Goal: Task Accomplishment & Management: Use online tool/utility

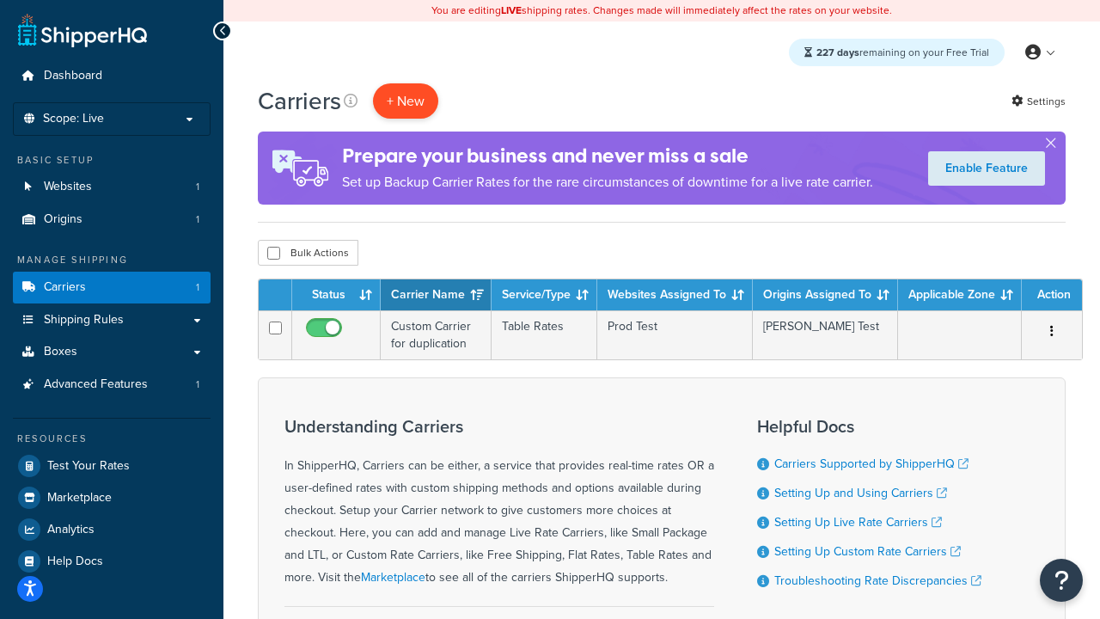
click at [406, 101] on button "+ New" at bounding box center [405, 100] width 65 height 35
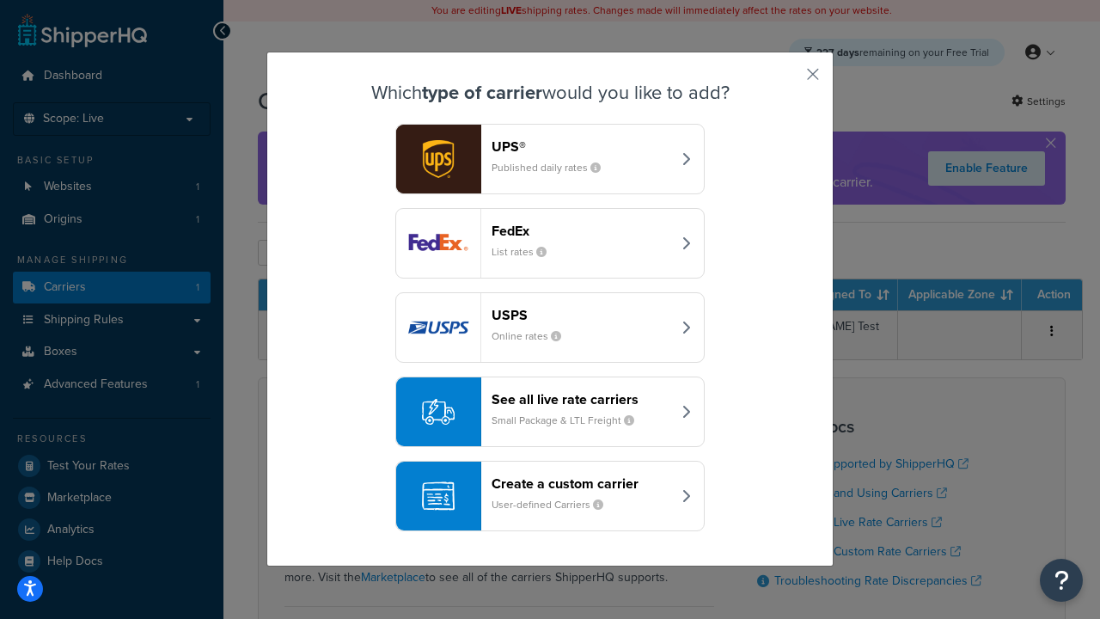
click at [581, 230] on header "FedEx" at bounding box center [582, 231] width 180 height 16
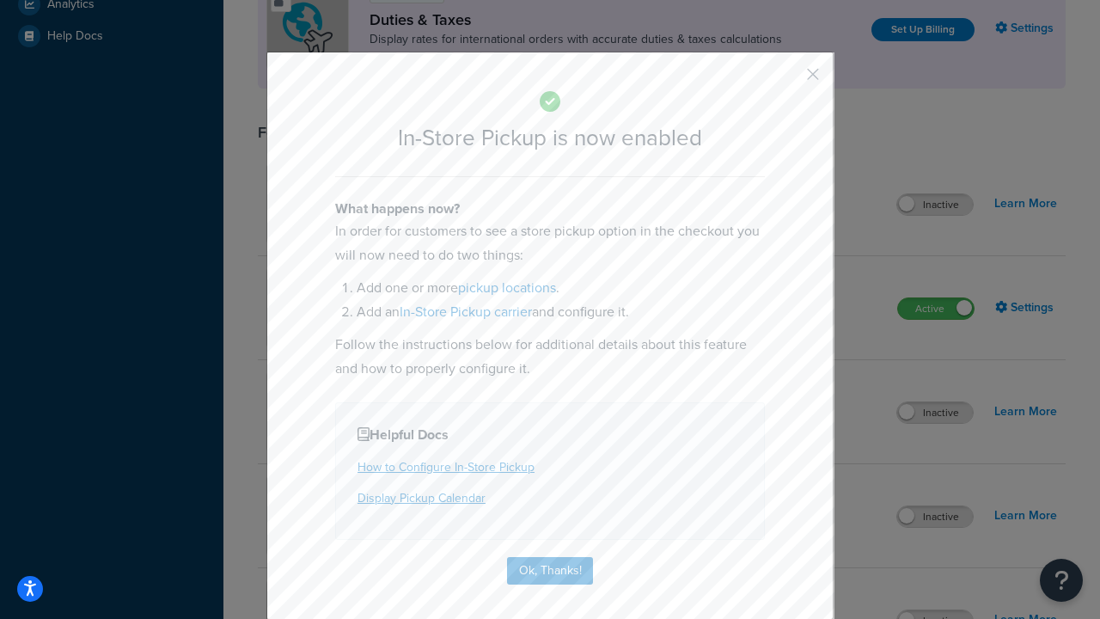
click at [787, 80] on button "button" at bounding box center [788, 80] width 4 height 4
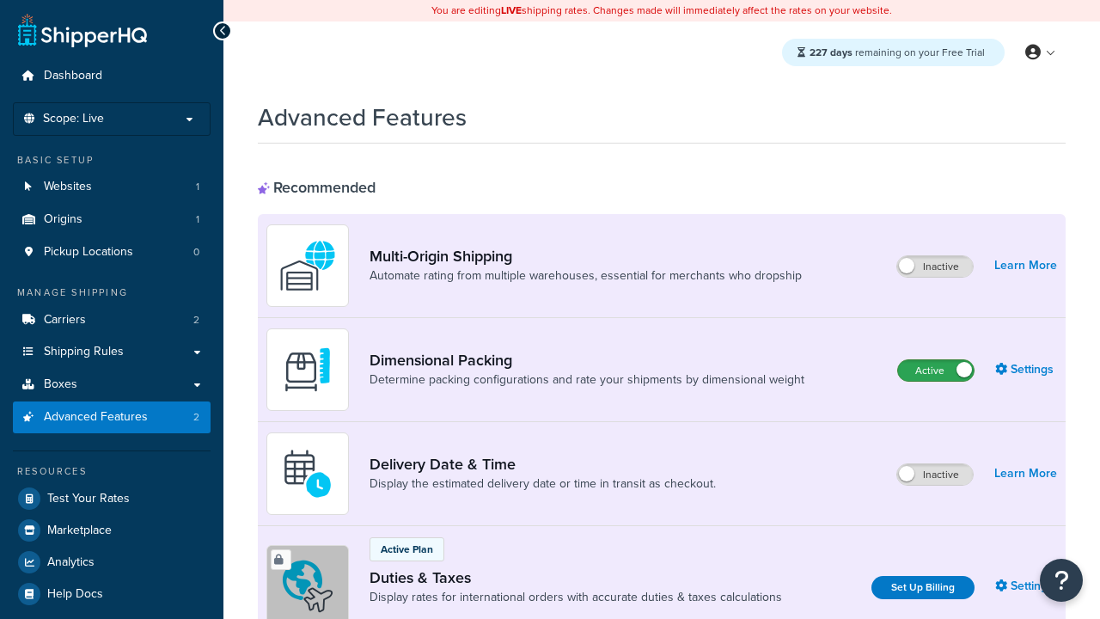
click at [936, 370] on label "Active" at bounding box center [936, 370] width 76 height 21
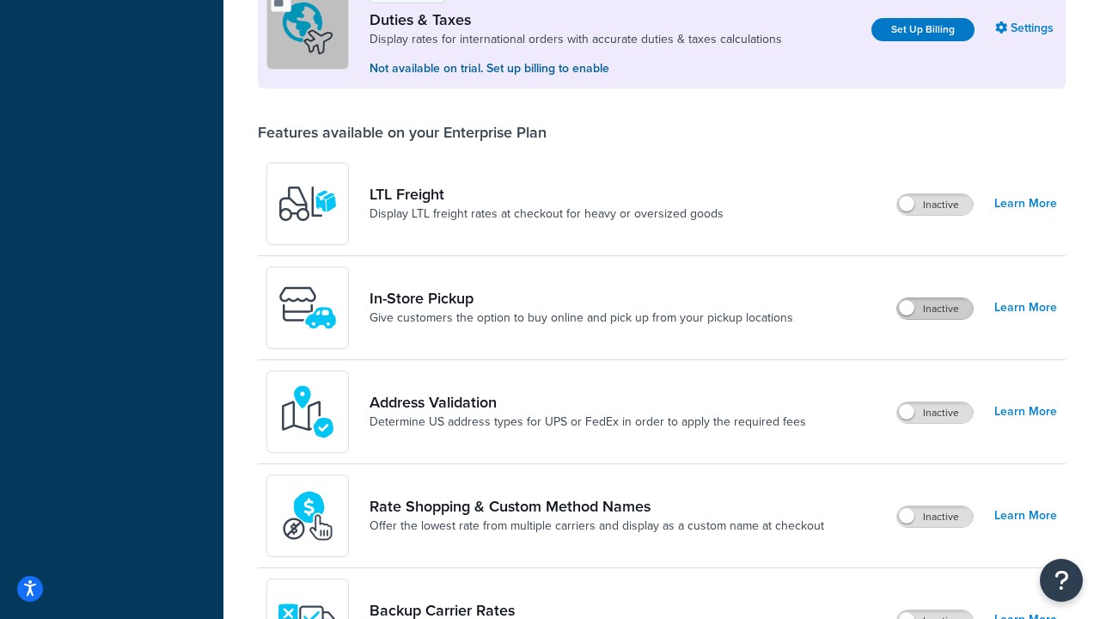
scroll to position [525, 0]
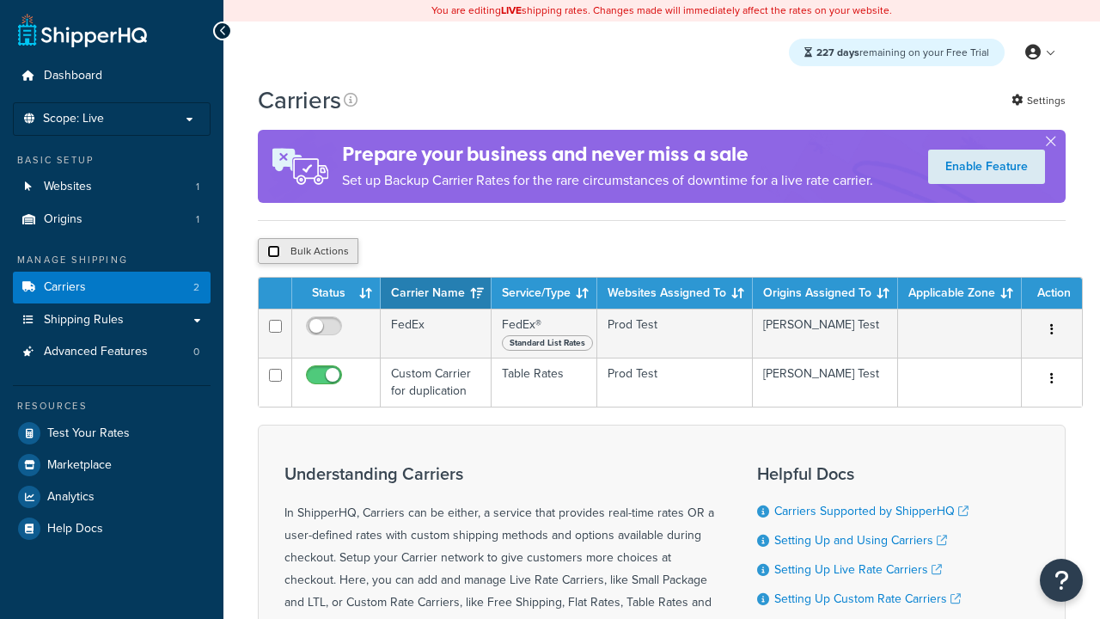
click at [273, 253] on input "checkbox" at bounding box center [273, 251] width 13 height 13
checkbox input "true"
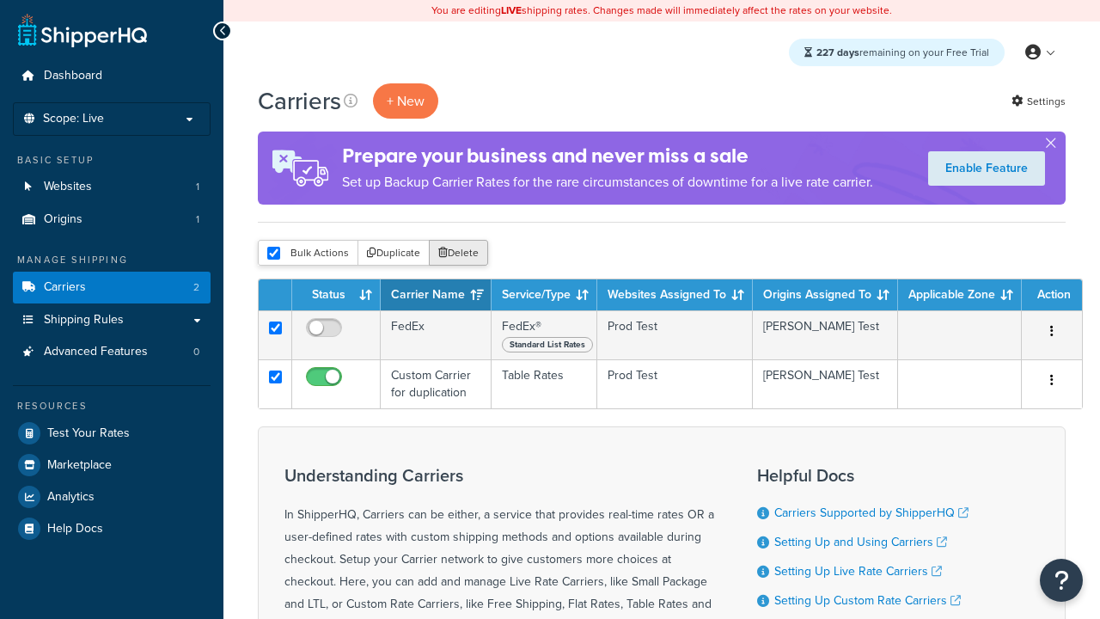
click at [457, 253] on button "Delete" at bounding box center [458, 253] width 59 height 26
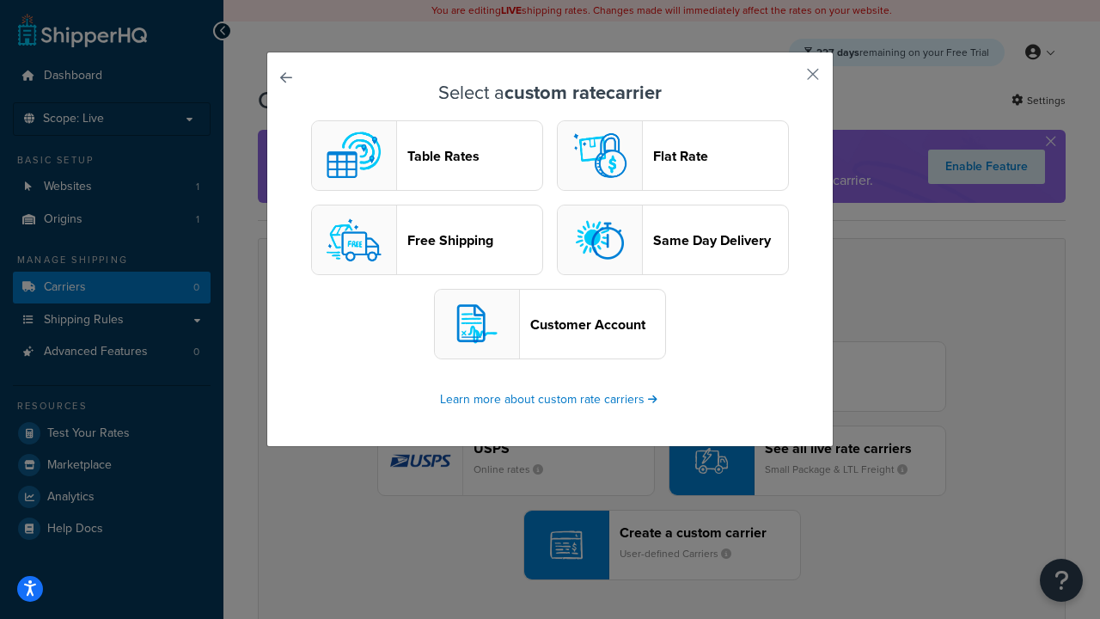
click at [427, 156] on header "Table Rates" at bounding box center [474, 156] width 135 height 16
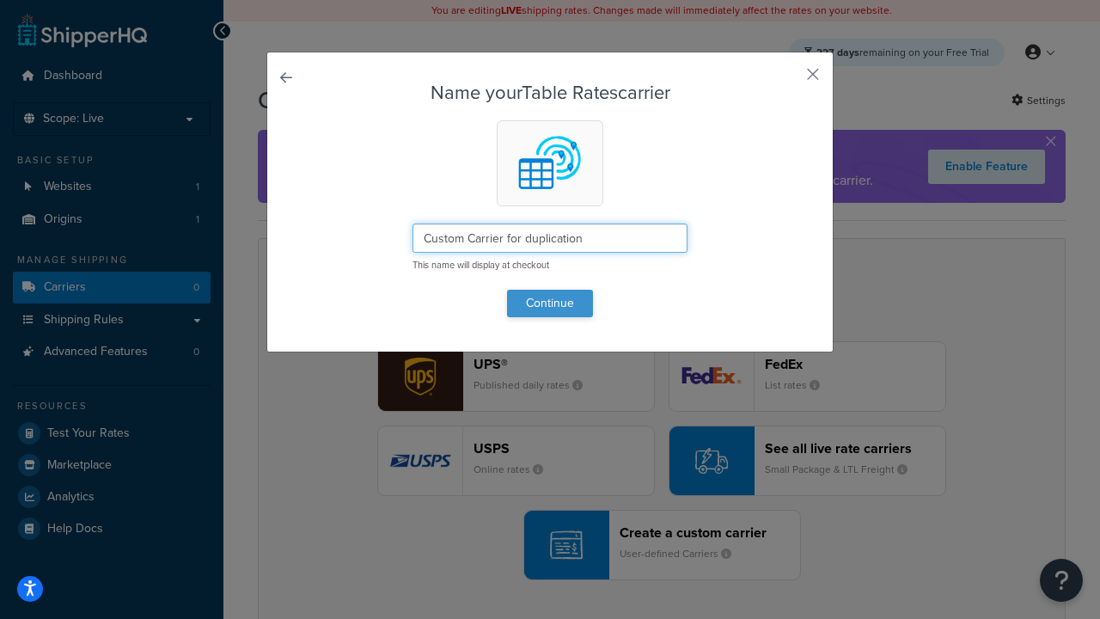
type input "Custom Carrier for duplication"
click at [550, 303] on button "Continue" at bounding box center [550, 304] width 86 height 28
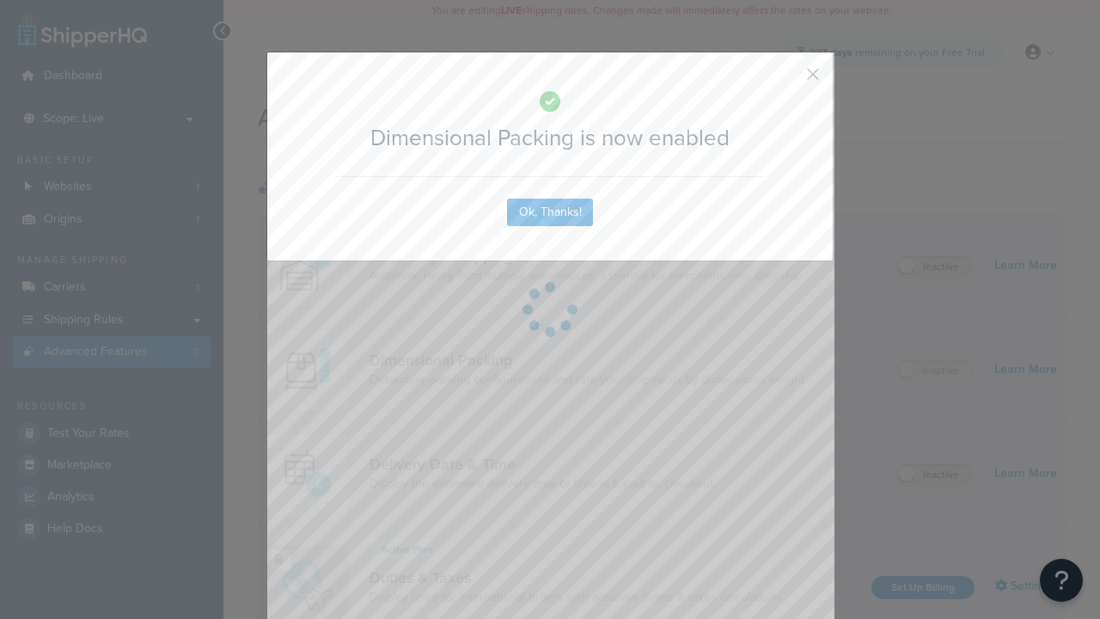
click at [787, 78] on button "button" at bounding box center [788, 80] width 4 height 4
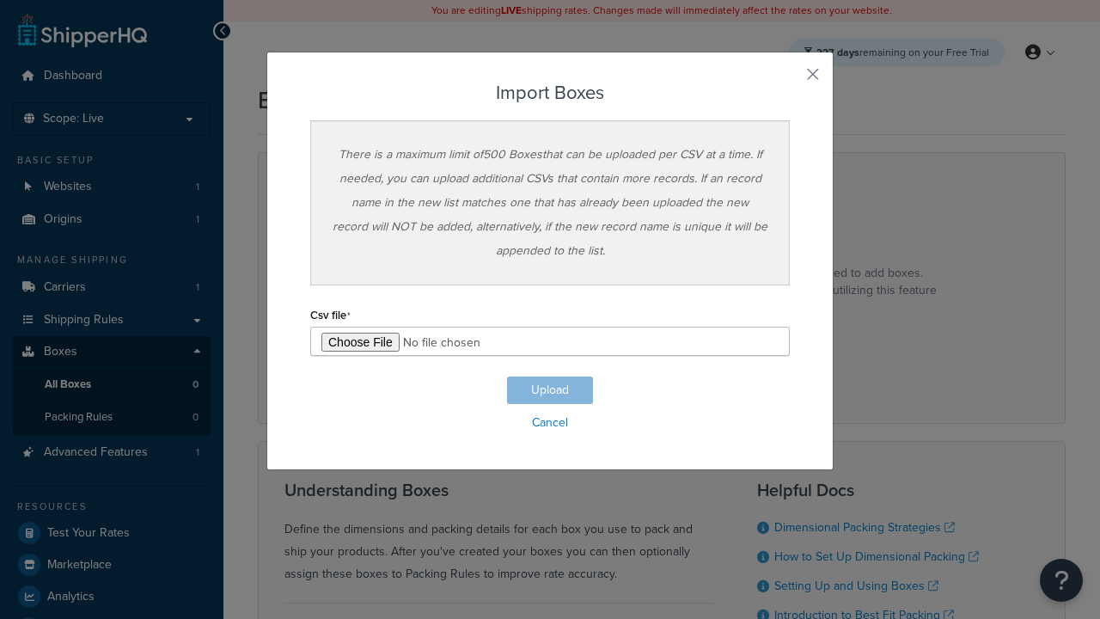
click at [550, 93] on h3 "Import Boxes" at bounding box center [550, 93] width 480 height 21
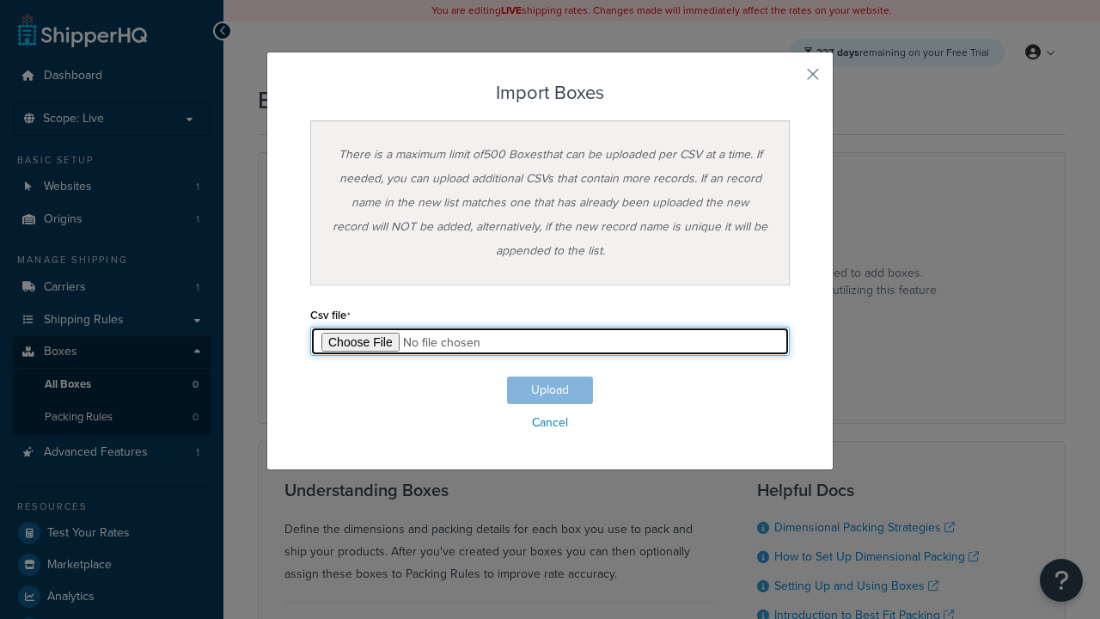
click at [550, 341] on input "file" at bounding box center [550, 341] width 480 height 29
type input "C:\fakepath\importBoxesFailure.csv"
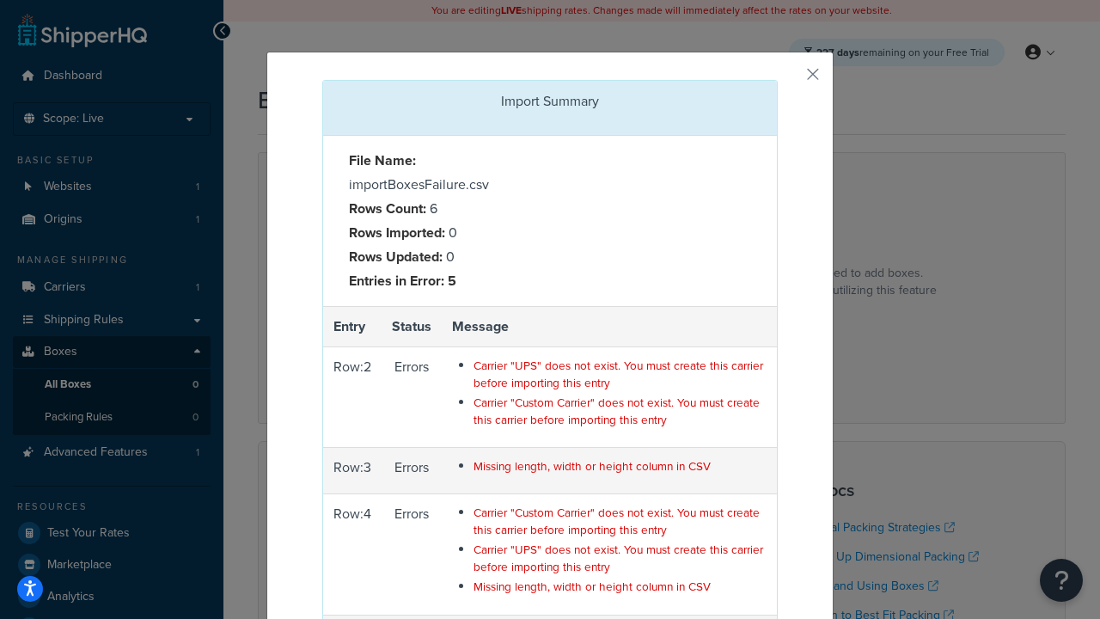
scroll to position [266, 0]
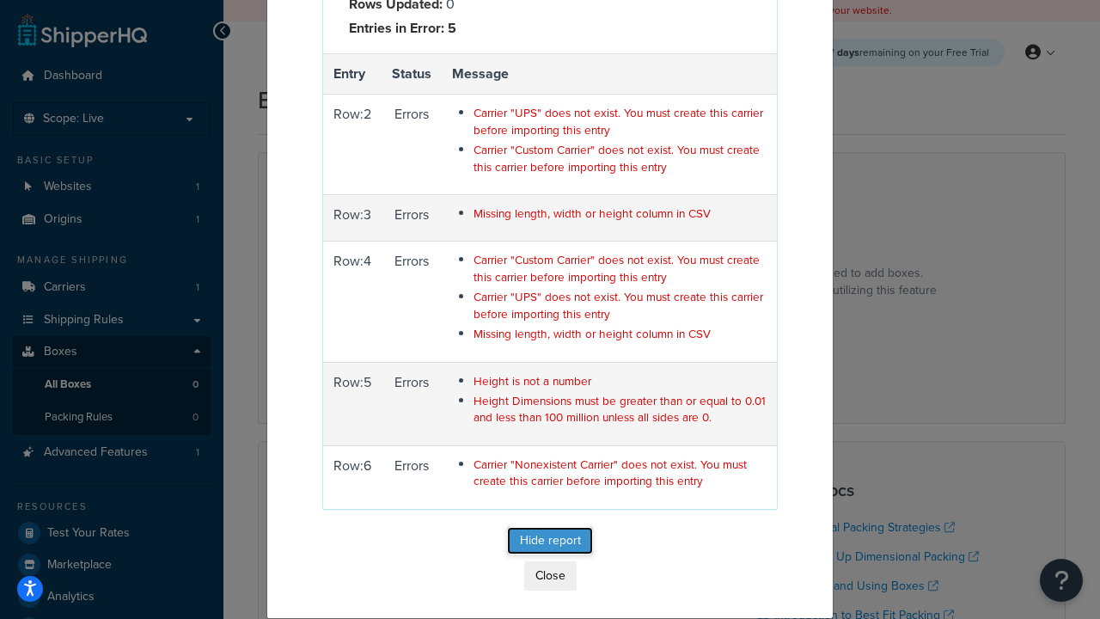
click at [572, 540] on button "Hide report" at bounding box center [550, 541] width 86 height 28
